Goal: Task Accomplishment & Management: Complete application form

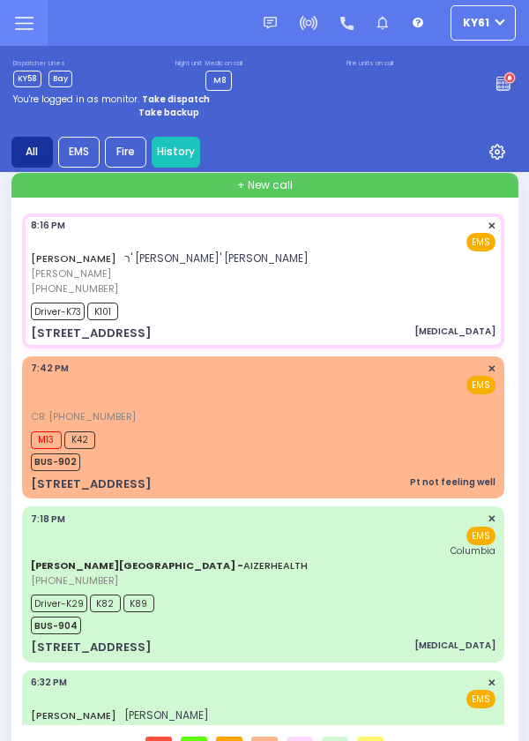
select select "Year"
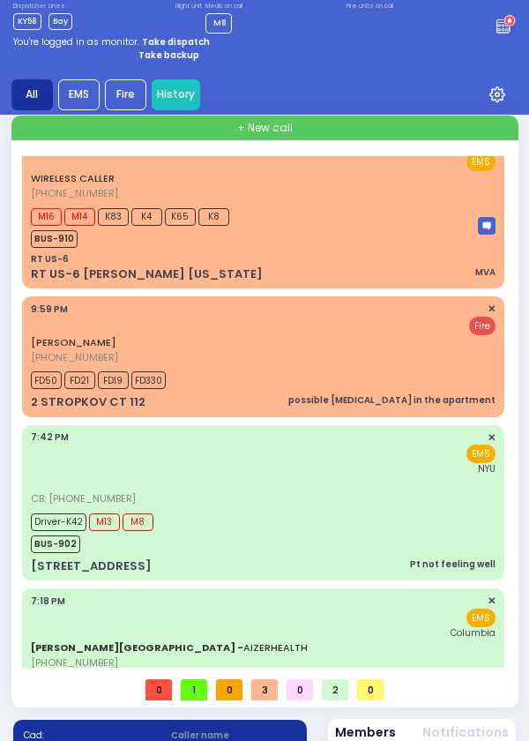
scroll to position [61, 0]
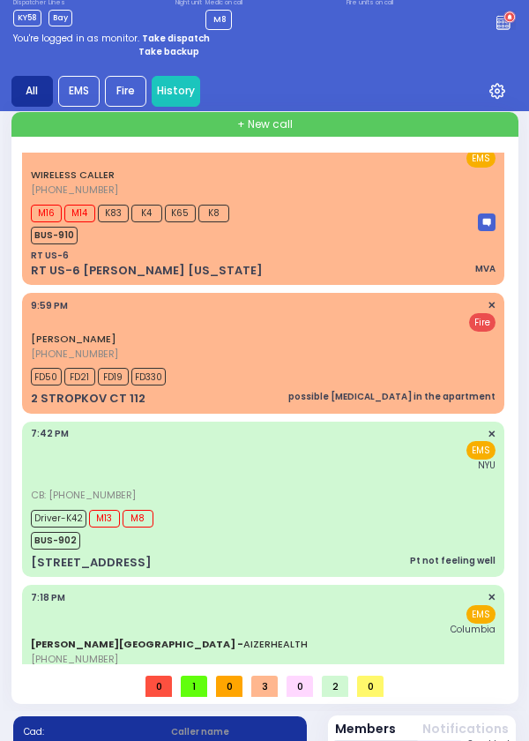
select select
radio input "true"
type input "JOEL ZVI"
type input "HERMAN"
select select
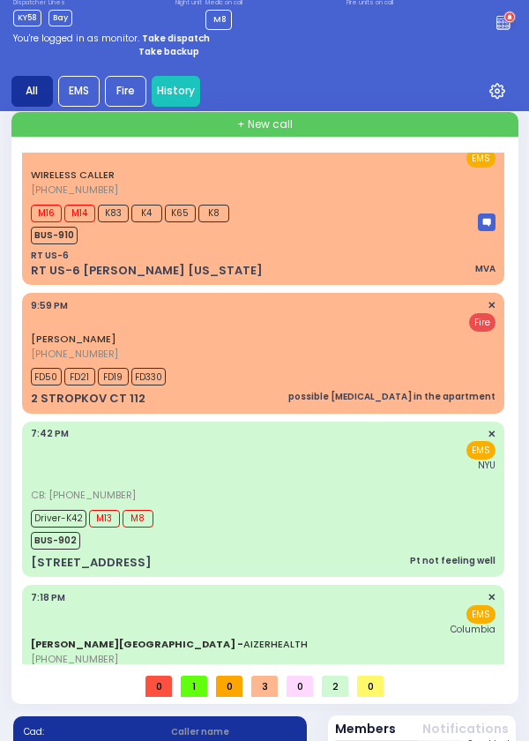
type input "22:25"
select select
radio input "true"
select select
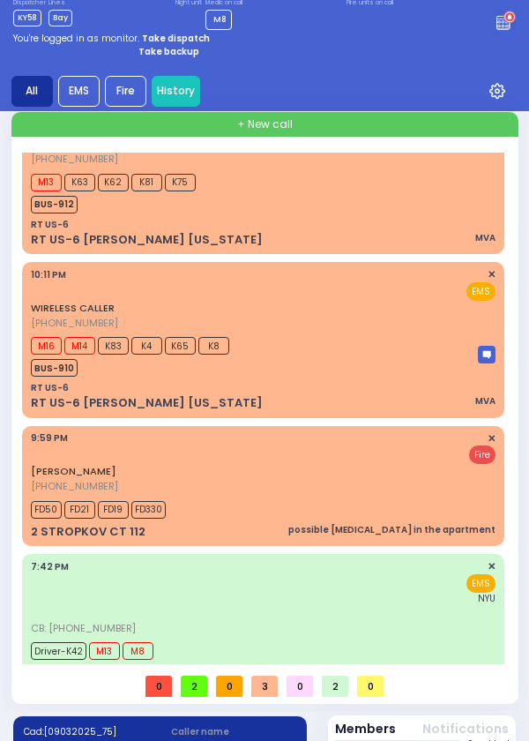
select select
radio input "false"
radio input "true"
select select
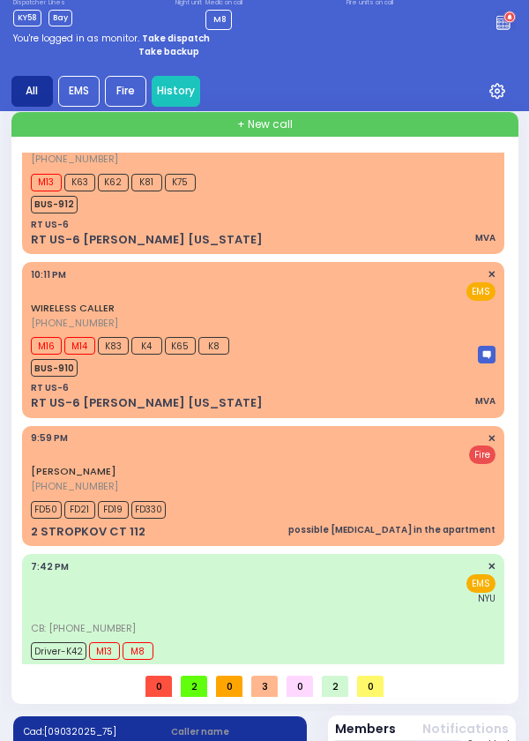
type input "KAHAN DR"
type input "GETZIL BERGER BLVD"
type input "13 ISRAEL ZUPNICK DR"
type input "103"
type input "Monroe"
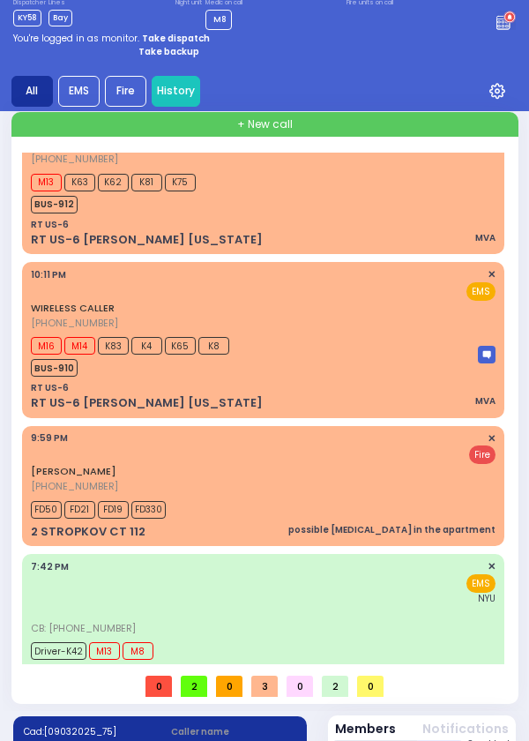
type input "New York"
type input "10950"
radio input "true"
select select
radio input "true"
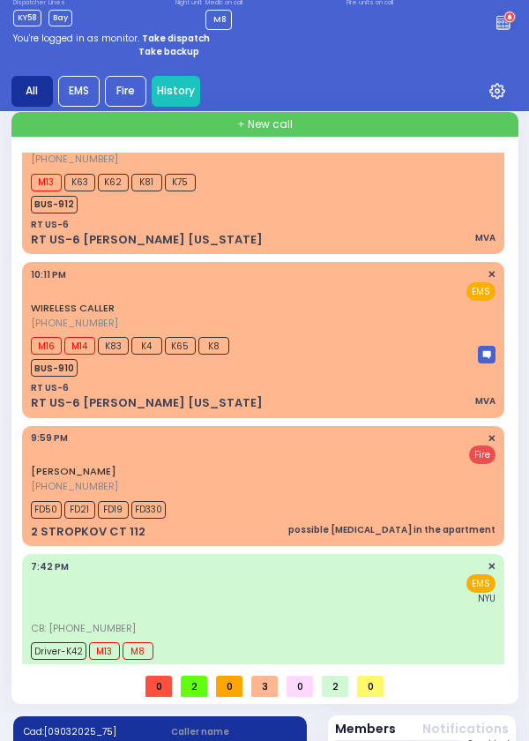
select select
type input "co"
radio input "true"
select select
type input "car"
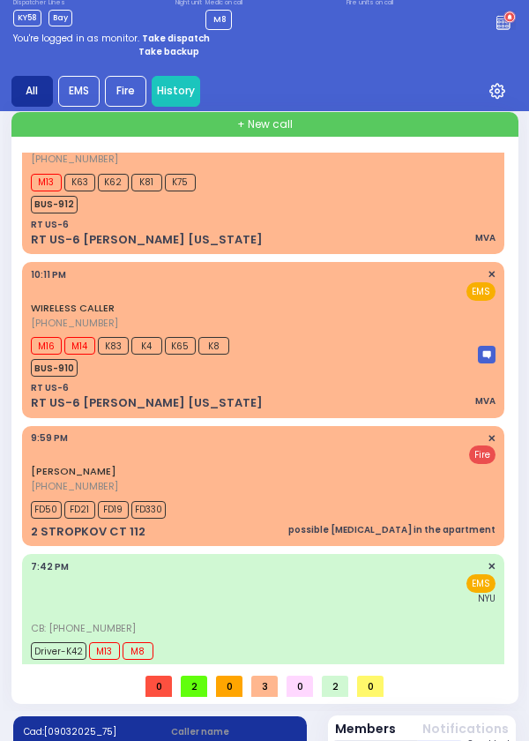
radio input "true"
select select
type input "ca"
radio input "true"
select select
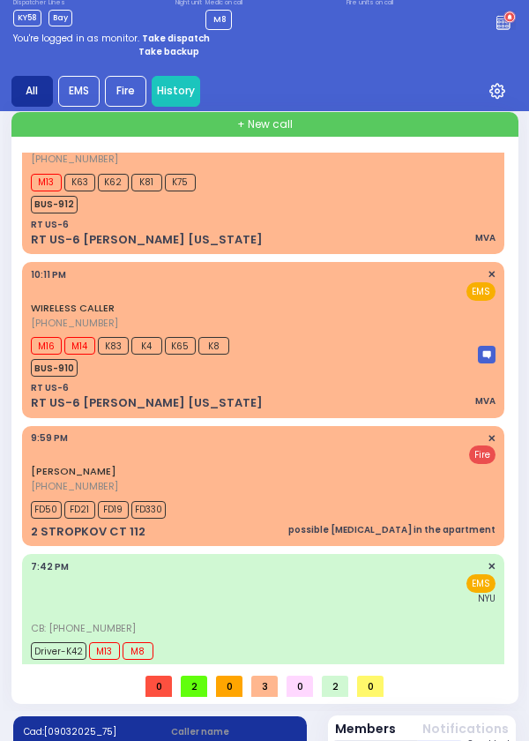
type input "c"
radio input "true"
select select
type input "C/O Detector Activation"
radio input "true"
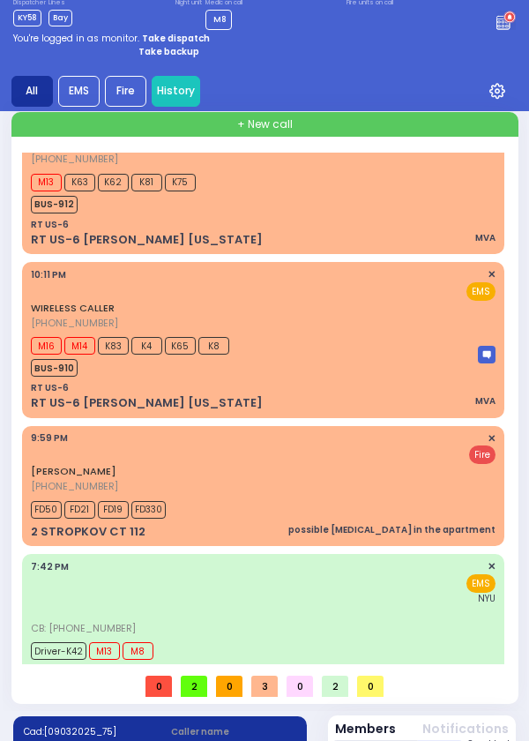
select select
radio input "true"
select select
